Goal: Task Accomplishment & Management: Use online tool/utility

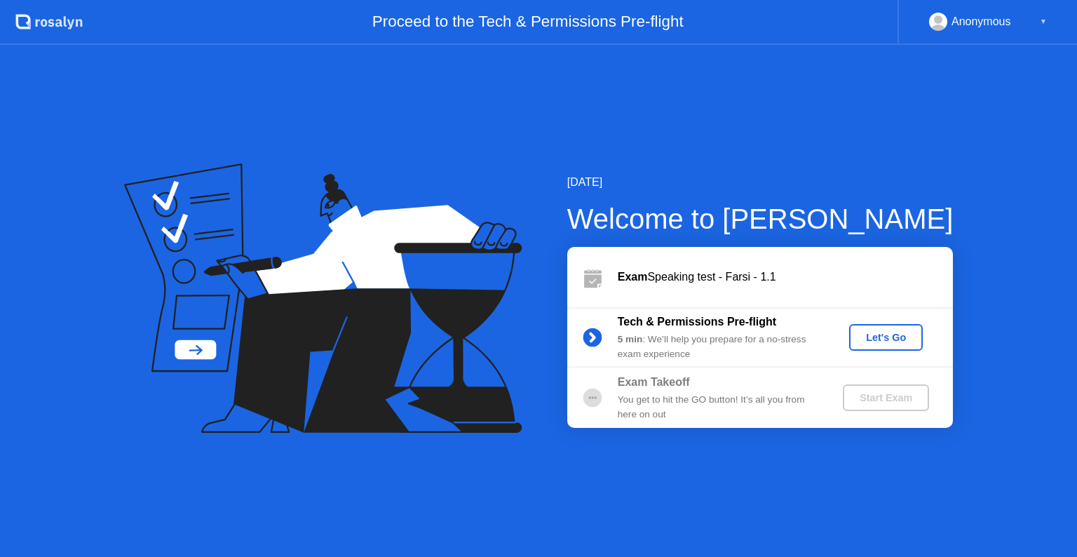
click at [885, 341] on div "Let's Go" at bounding box center [886, 337] width 62 height 11
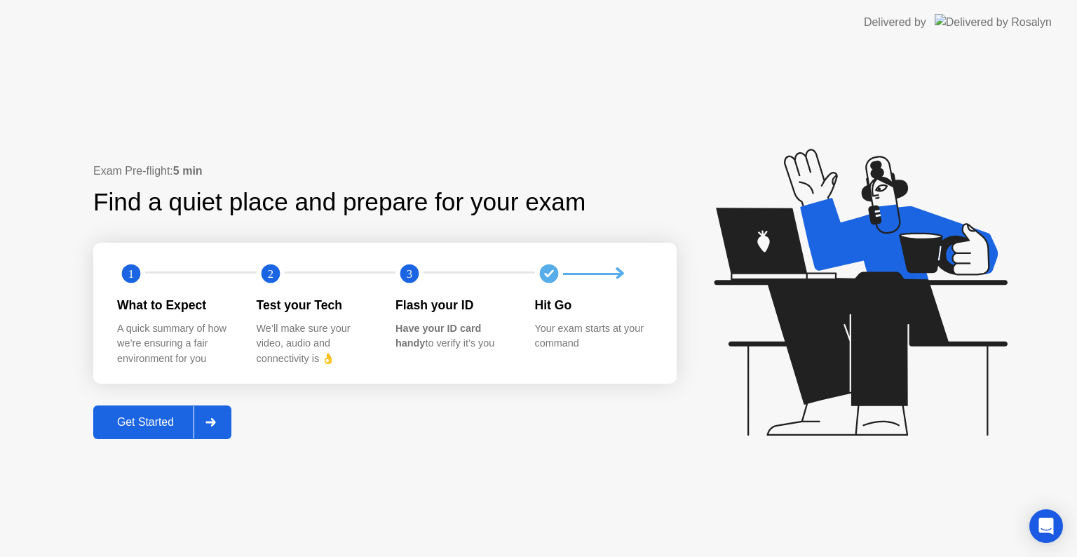
click at [165, 427] on div "Get Started" at bounding box center [145, 422] width 96 height 13
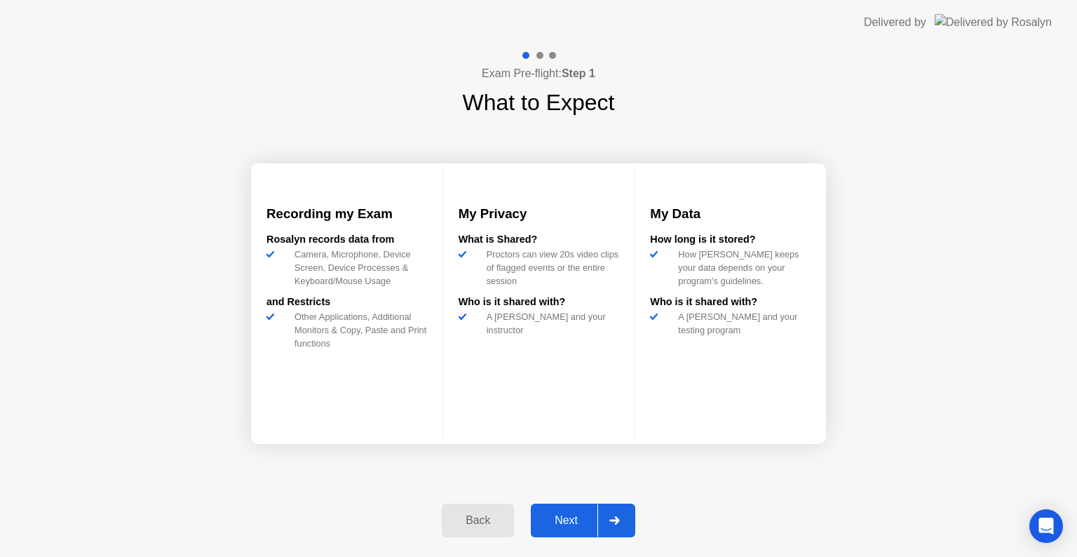
click at [559, 527] on div "Next" at bounding box center [566, 520] width 62 height 13
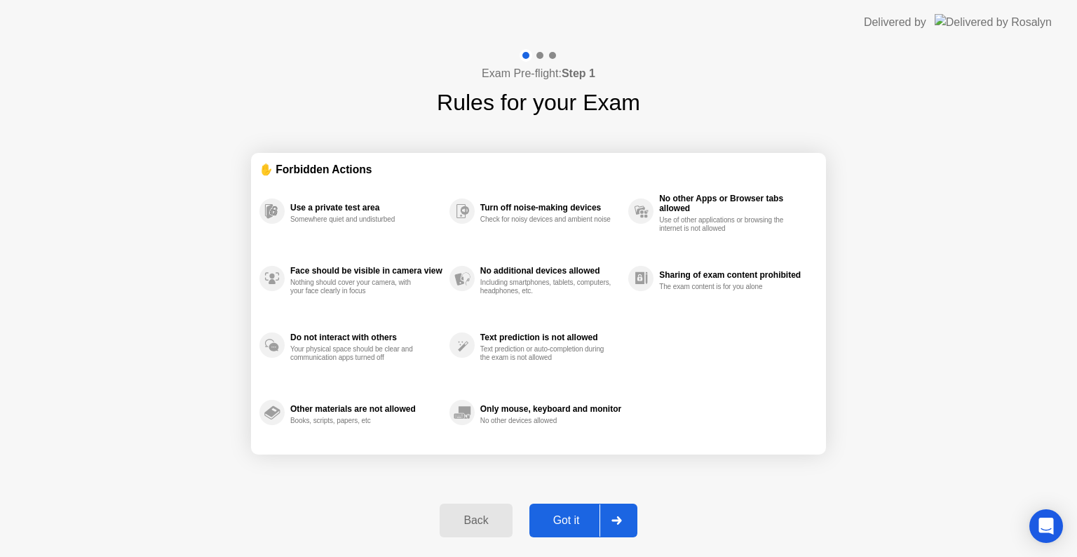
click at [559, 527] on div "Got it" at bounding box center [567, 520] width 66 height 13
select select "**********"
select select "*******"
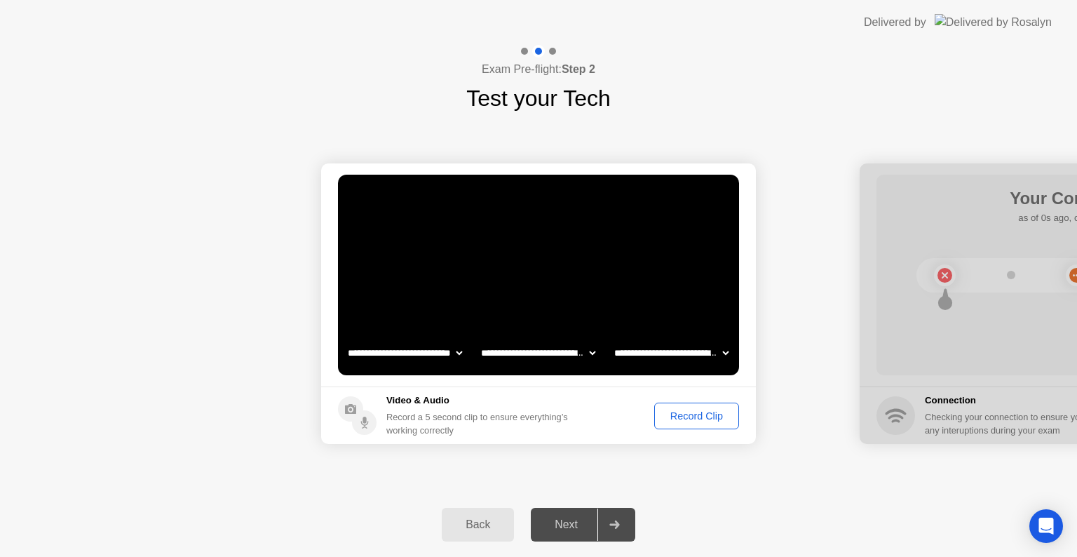
click at [694, 410] on div "Record Clip" at bounding box center [696, 415] width 75 height 11
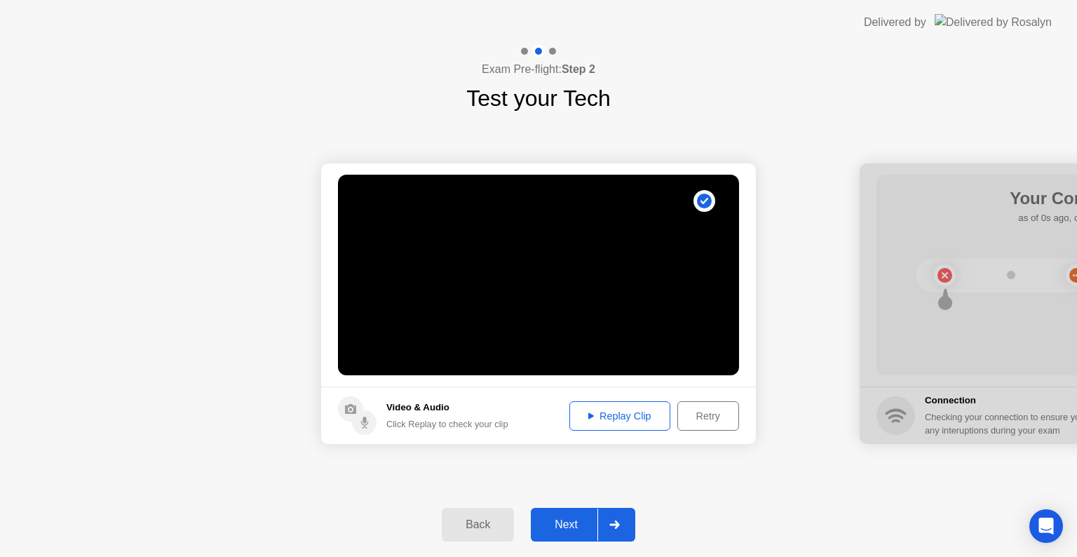
click at [644, 410] on div "Replay Clip" at bounding box center [619, 415] width 91 height 11
click at [574, 521] on div "Next" at bounding box center [566, 524] width 62 height 13
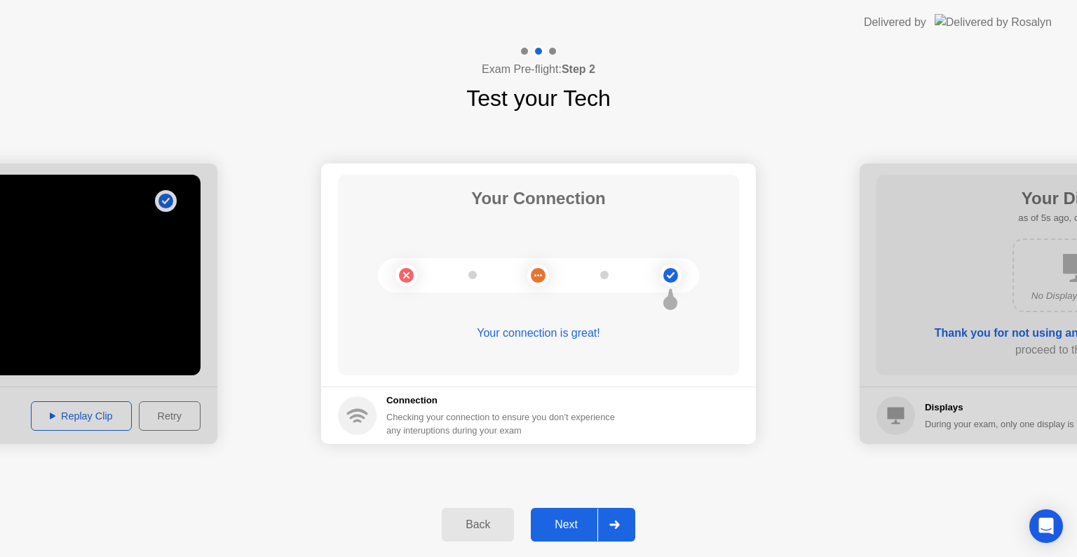
click at [569, 527] on div "Next" at bounding box center [566, 524] width 62 height 13
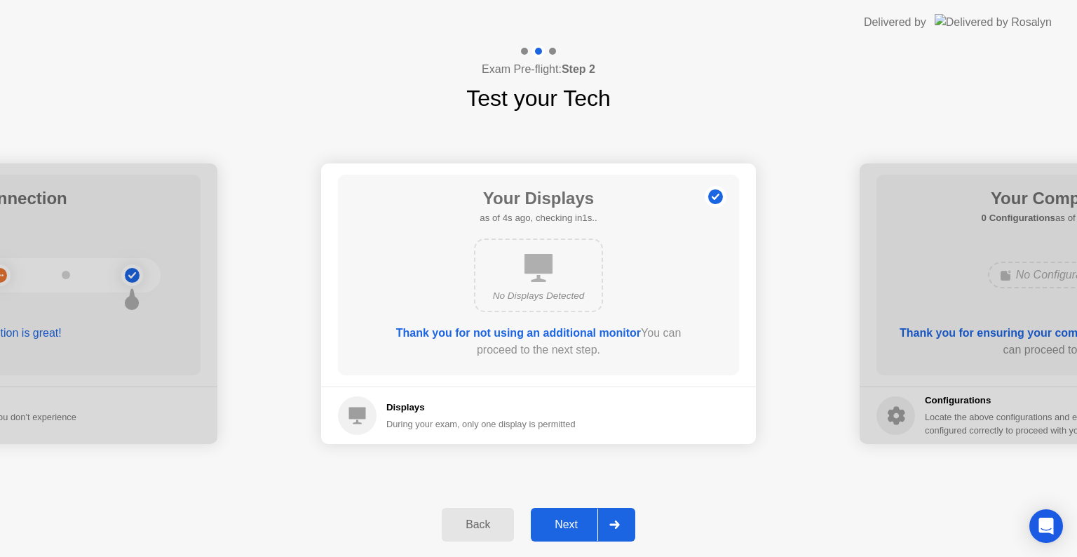
click at [569, 527] on div "Next" at bounding box center [566, 524] width 62 height 13
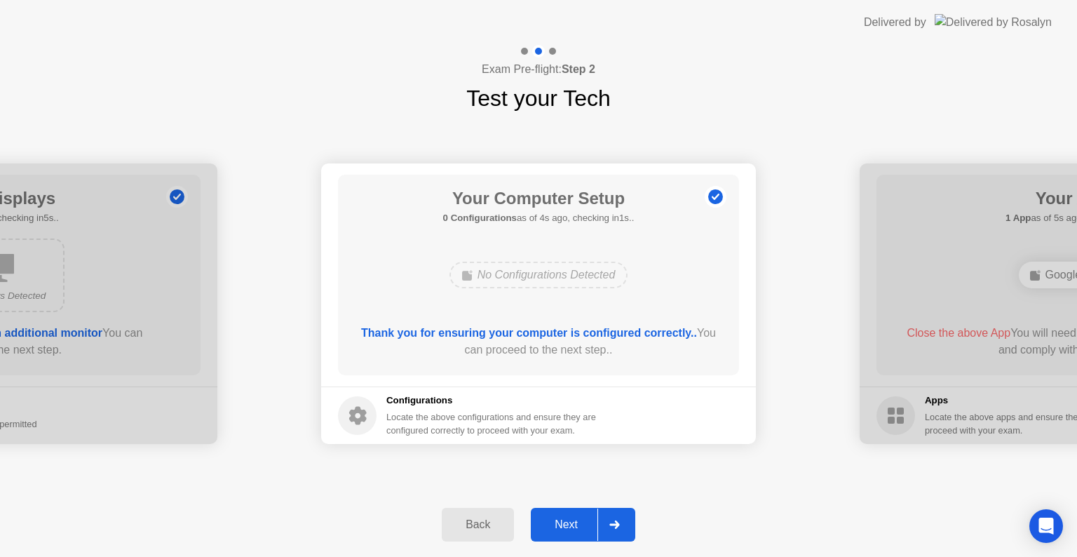
click at [569, 527] on div "Next" at bounding box center [566, 524] width 62 height 13
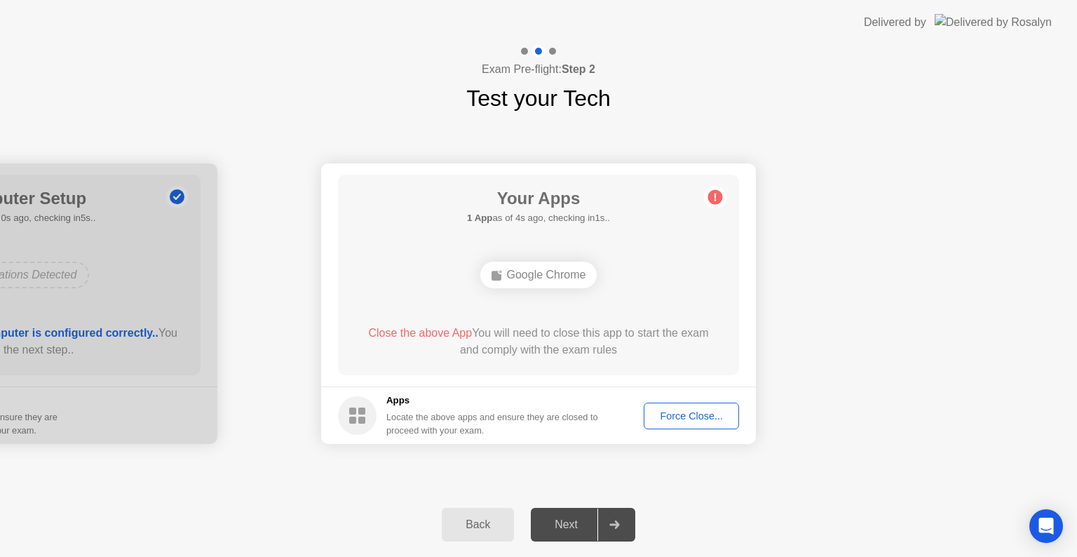
click at [694, 419] on div "Force Close..." at bounding box center [692, 415] width 86 height 11
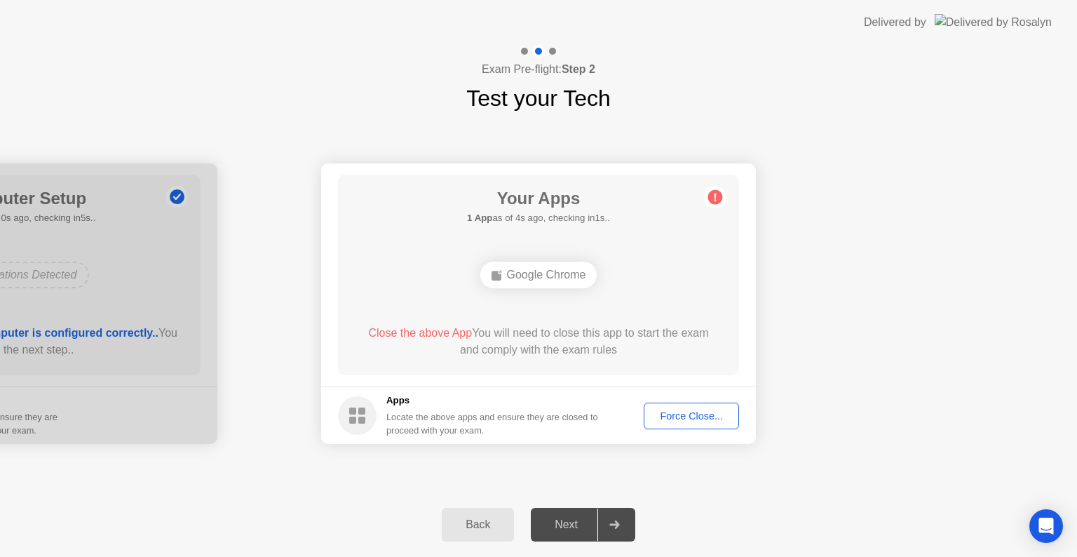
click at [689, 412] on div "Force Close..." at bounding box center [692, 415] width 86 height 11
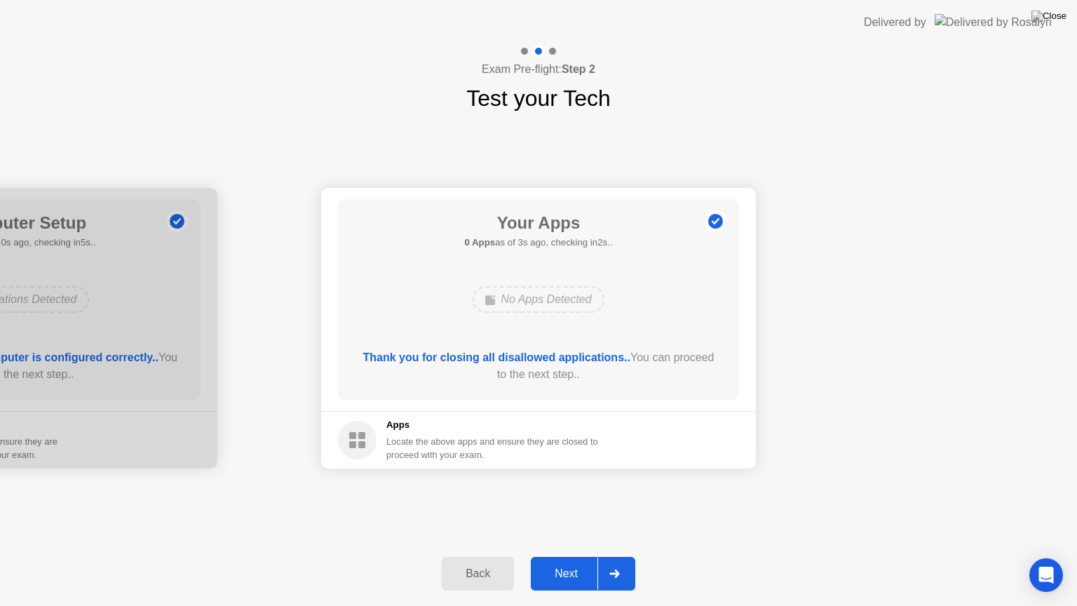
click at [565, 556] on div "Next" at bounding box center [566, 573] width 62 height 13
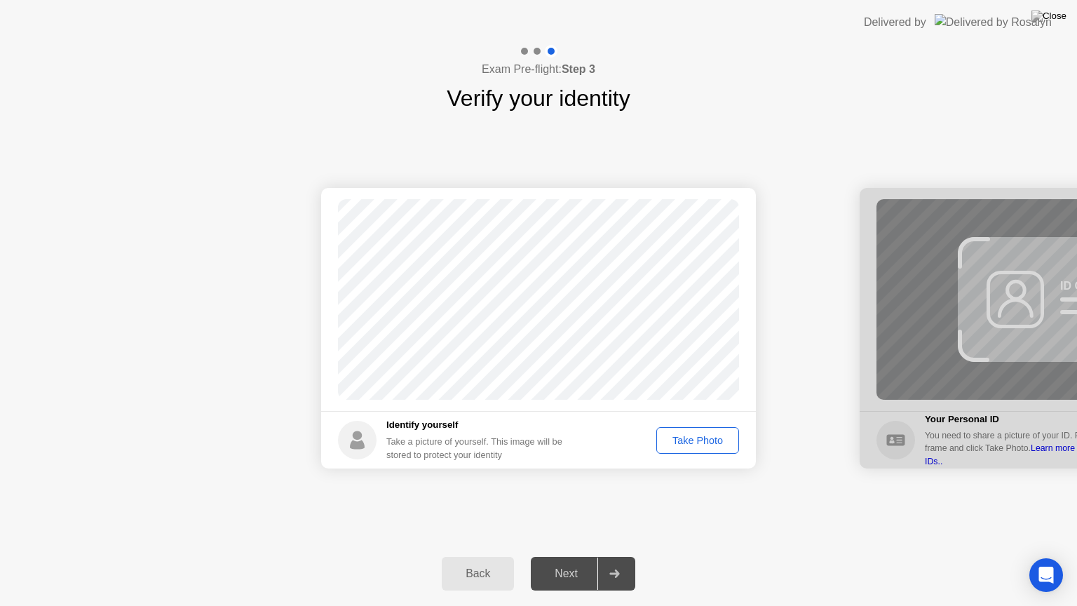
click at [694, 438] on div "Take Photo" at bounding box center [697, 440] width 73 height 11
click at [567, 556] on div "Next" at bounding box center [566, 573] width 62 height 13
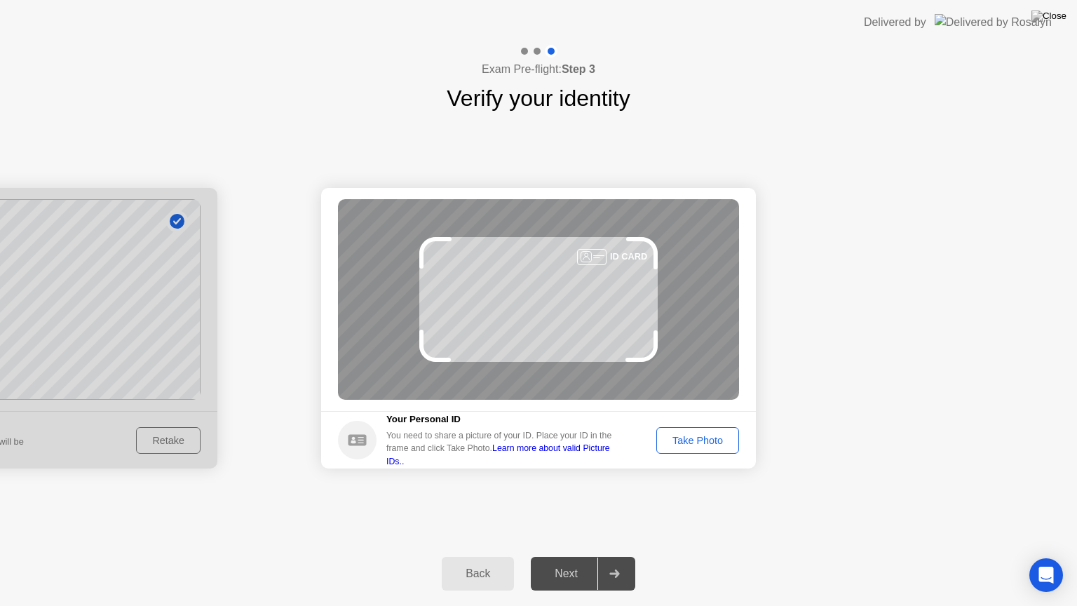
click at [704, 445] on div "Take Photo" at bounding box center [697, 440] width 73 height 11
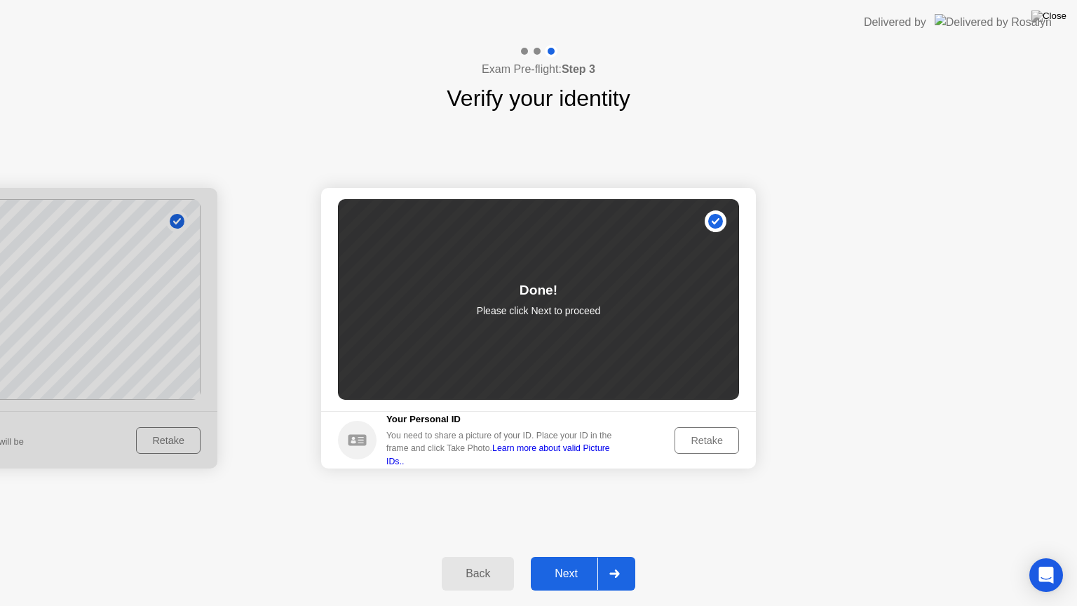
click at [555, 556] on div "Next" at bounding box center [566, 573] width 62 height 13
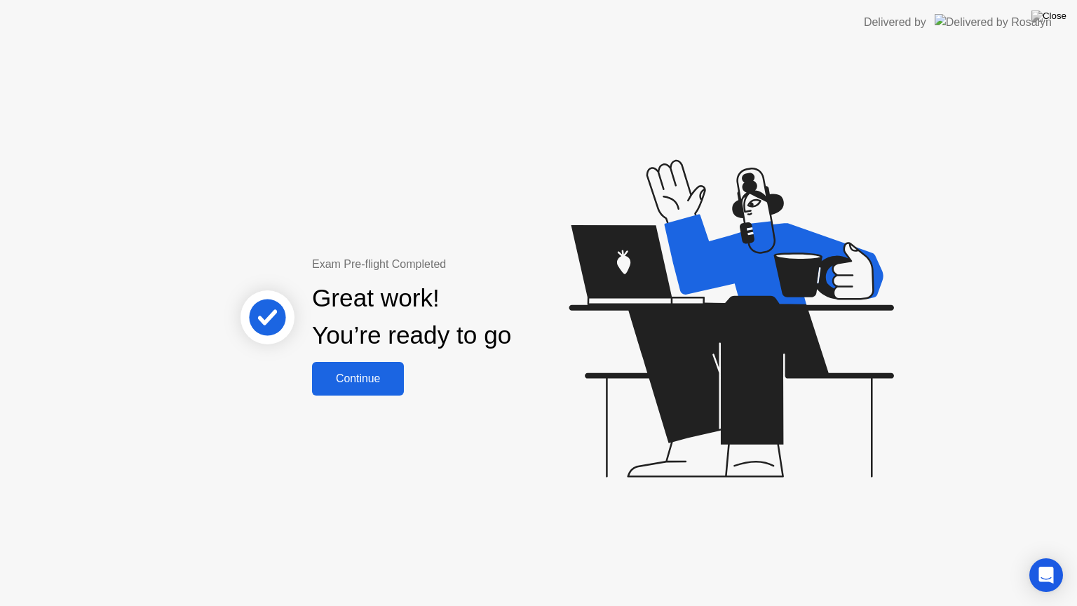
click at [384, 382] on div "Continue" at bounding box center [357, 378] width 83 height 13
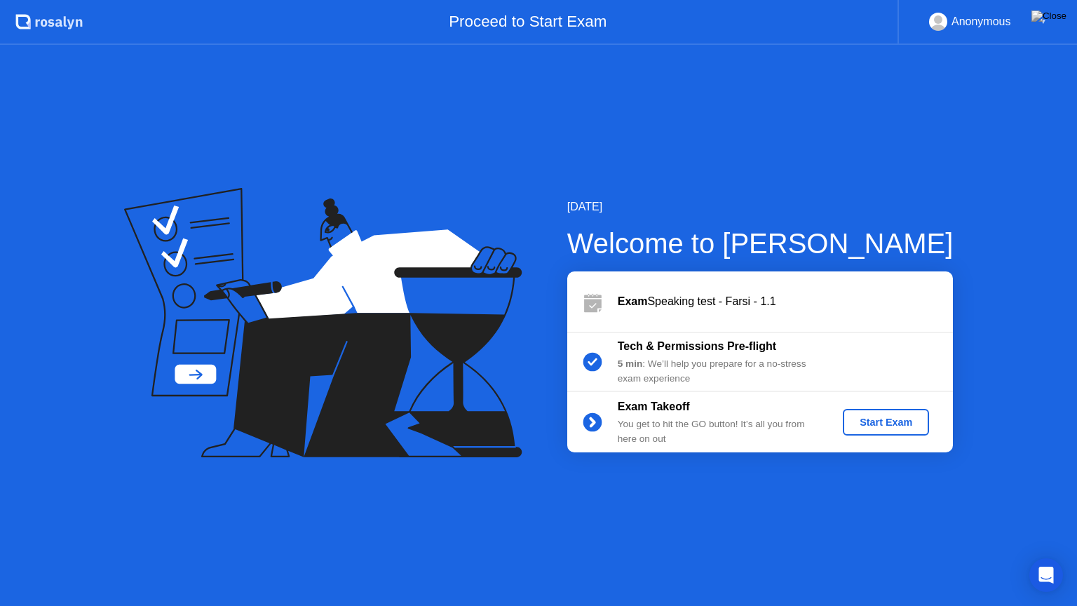
click at [892, 419] on div "Start Exam" at bounding box center [885, 422] width 75 height 11
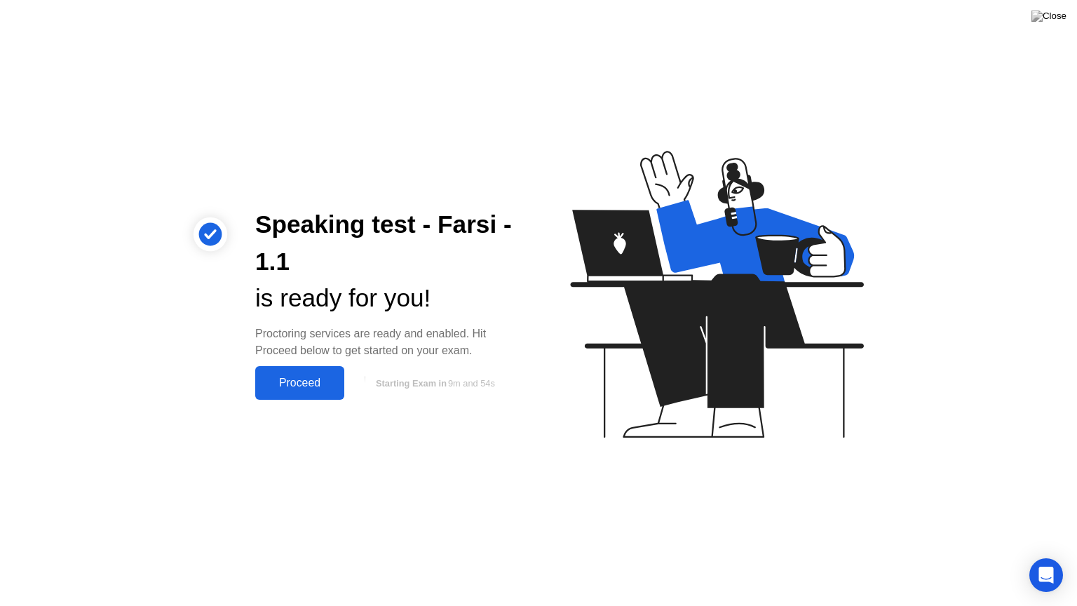
click at [317, 377] on div "Proceed" at bounding box center [299, 383] width 81 height 13
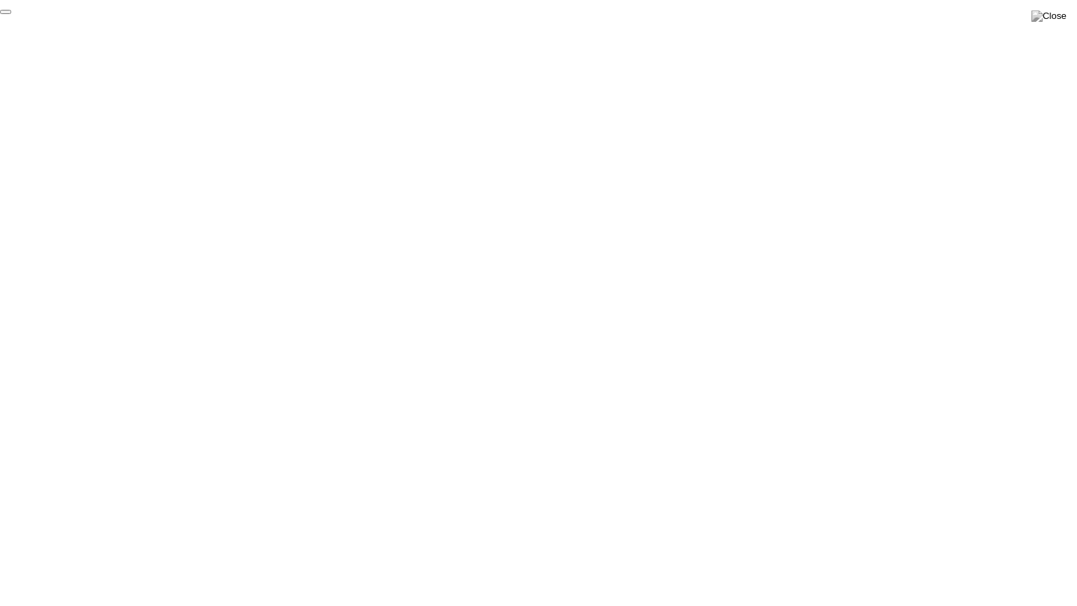
click div "End Proctoring Session"
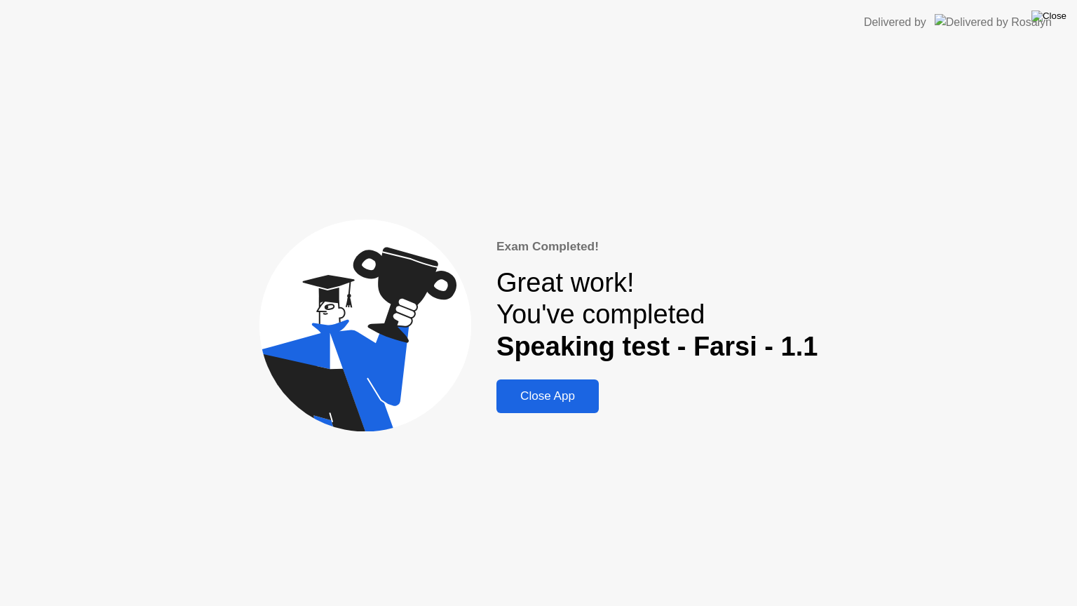
click at [1050, 22] on img at bounding box center [1048, 16] width 35 height 11
